Goal: Transaction & Acquisition: Purchase product/service

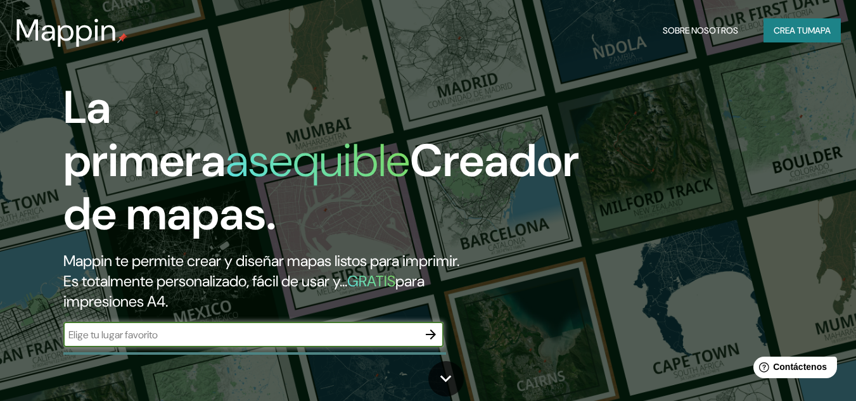
click at [259, 342] on div "​" at bounding box center [253, 334] width 380 height 25
type input "[GEOGRAPHIC_DATA]"
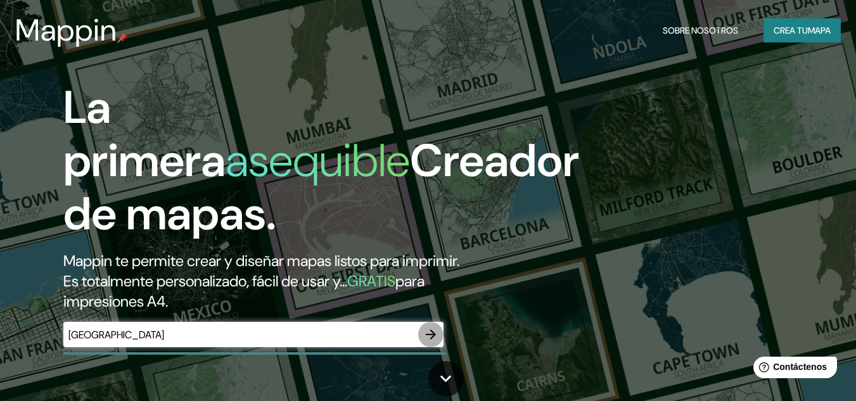
click at [430, 334] on icon "button" at bounding box center [431, 334] width 10 height 10
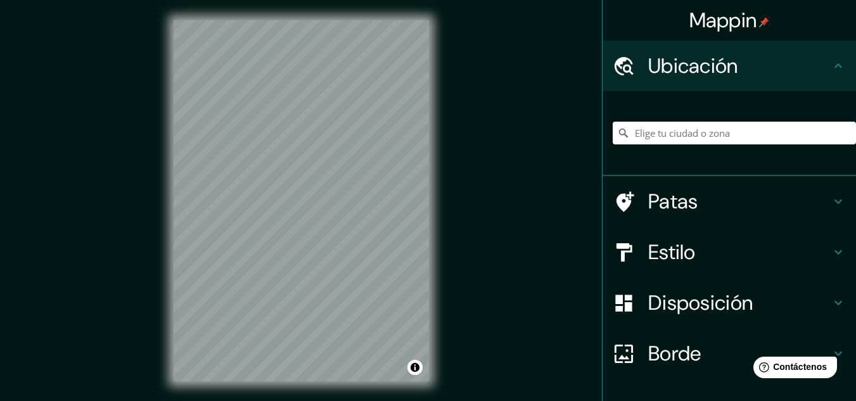
click at [663, 135] on input "Elige tu ciudad o zona" at bounding box center [734, 133] width 243 height 23
paste input "Prolongacion [PERSON_NAME] S/N, al poniente, [GEOGRAPHIC_DATA], N.L."
click at [664, 136] on input "[GEOGRAPHIC_DATA]" at bounding box center [734, 133] width 243 height 23
paste input "Prolongacion [PERSON_NAME] S/N, al poniente, [GEOGRAPHIC_DATA], N.L."
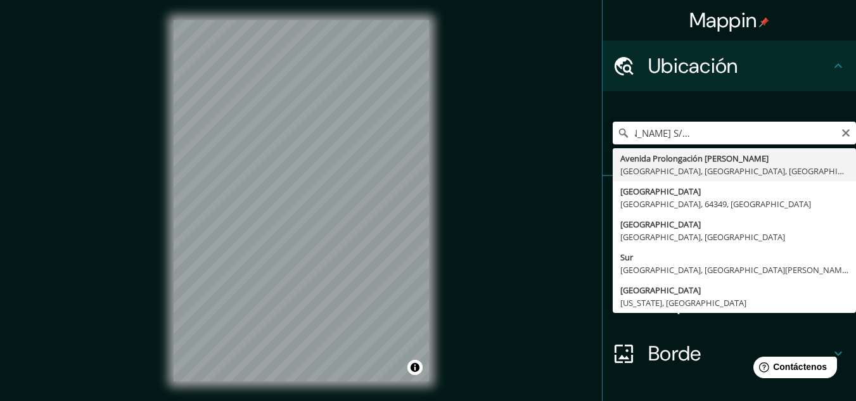
drag, startPoint x: 742, startPoint y: 132, endPoint x: 780, endPoint y: 132, distance: 38.0
click at [780, 132] on input "Países BaProlongacion [PERSON_NAME] S/N, al poniente, [GEOGRAPHIC_DATA], N.L.[P…" at bounding box center [734, 133] width 243 height 23
click at [824, 136] on input "Países BaProlongacion [PERSON_NAME] S/N, al poniente, [GEOGRAPHIC_DATA], N.L.[P…" at bounding box center [734, 133] width 243 height 23
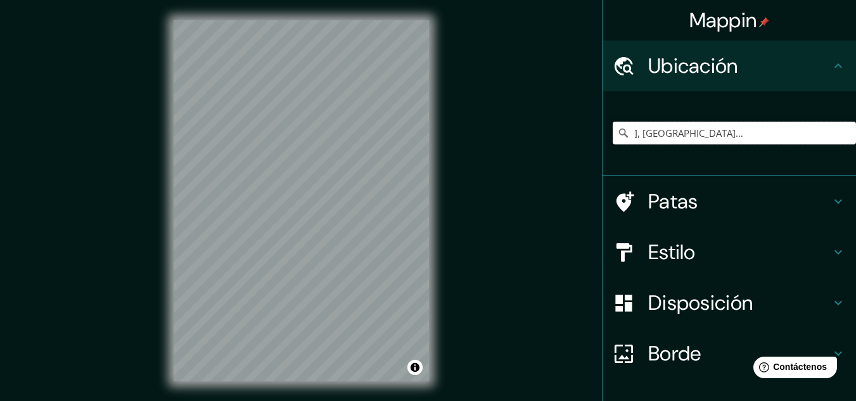
scroll to position [0, 0]
type input "[GEOGRAPHIC_DATA], [GEOGRAPHIC_DATA], [GEOGRAPHIC_DATA]"
click at [657, 251] on font "Estilo" at bounding box center [672, 252] width 48 height 27
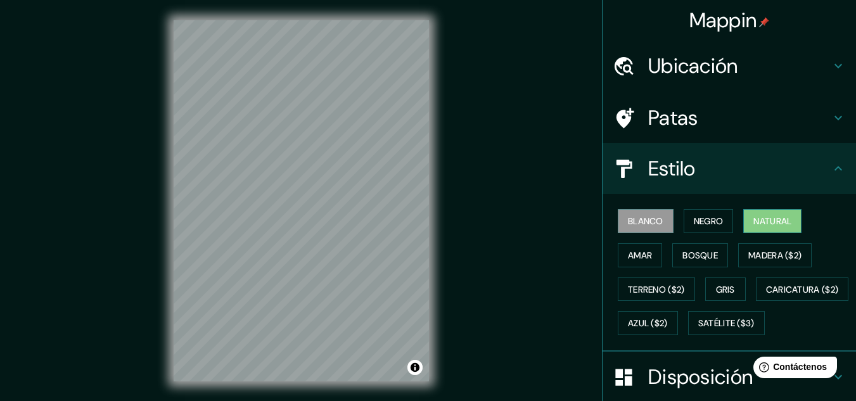
click at [753, 219] on font "Natural" at bounding box center [772, 220] width 38 height 11
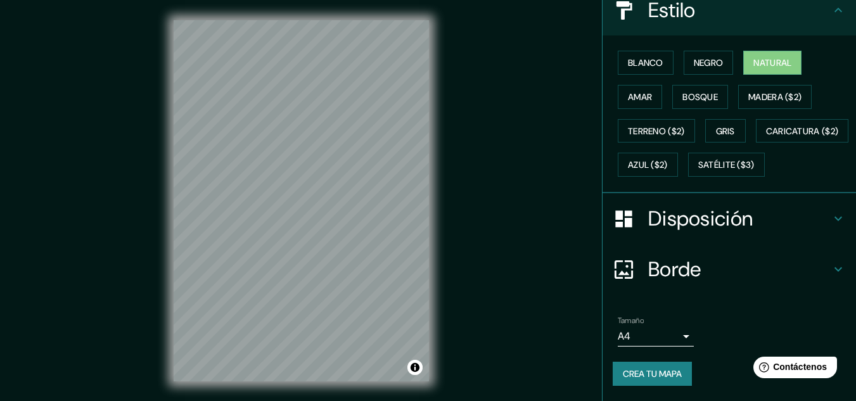
scroll to position [21, 0]
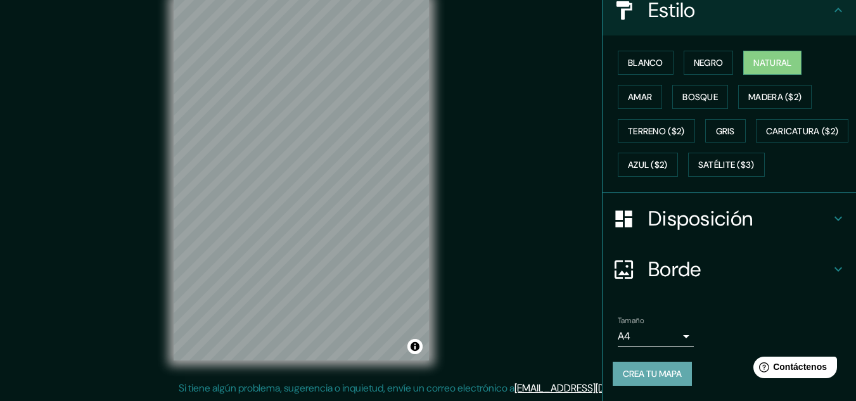
click at [652, 369] on font "Crea tu mapa" at bounding box center [652, 373] width 59 height 11
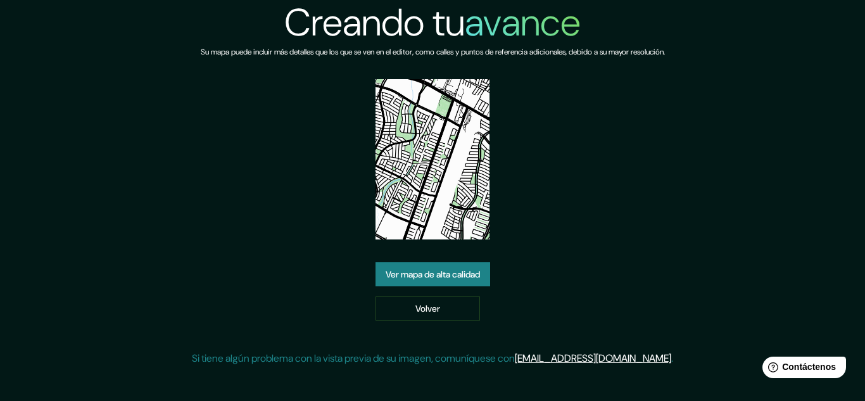
click at [459, 273] on font "Ver mapa de alta calidad" at bounding box center [433, 274] width 94 height 11
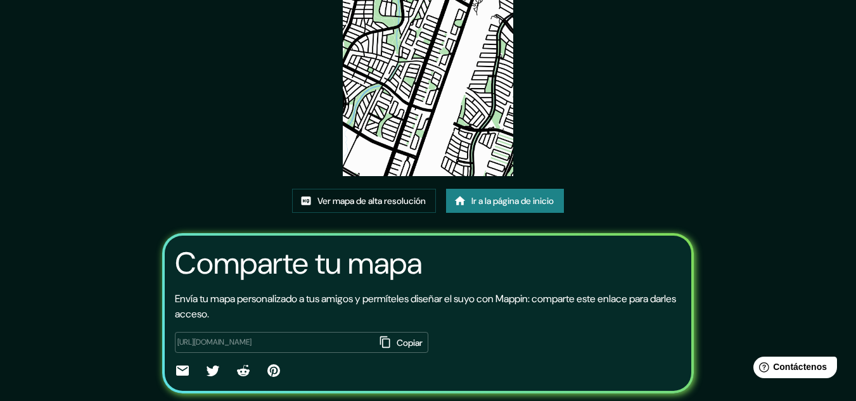
scroll to position [158, 0]
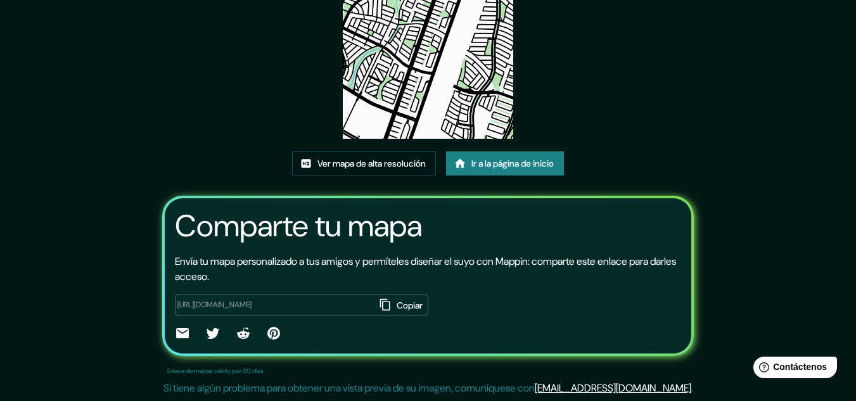
drag, startPoint x: 399, startPoint y: 33, endPoint x: 374, endPoint y: 111, distance: 82.3
click at [374, 111] on img at bounding box center [428, 18] width 170 height 241
click at [390, 101] on img at bounding box center [428, 18] width 170 height 241
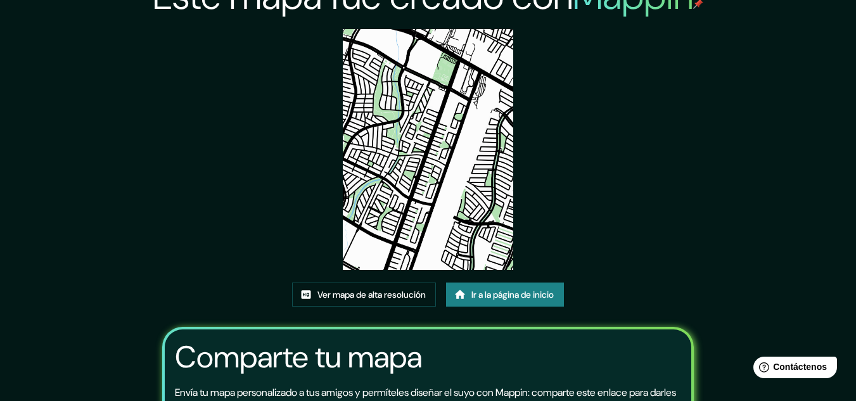
scroll to position [0, 0]
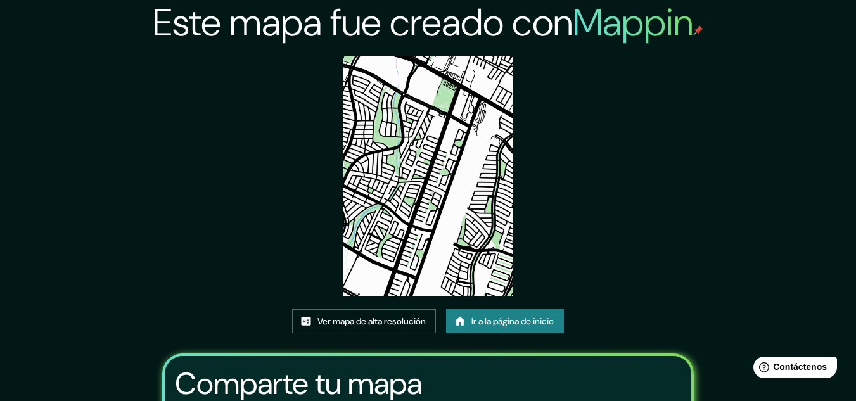
click at [362, 328] on font "Ver mapa de alta resolución" at bounding box center [371, 321] width 108 height 16
